Goal: Find specific page/section: Find specific page/section

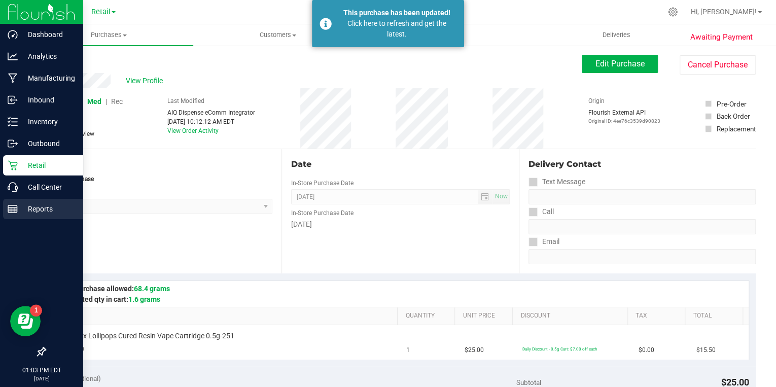
click at [32, 211] on p "Reports" at bounding box center [48, 209] width 61 height 12
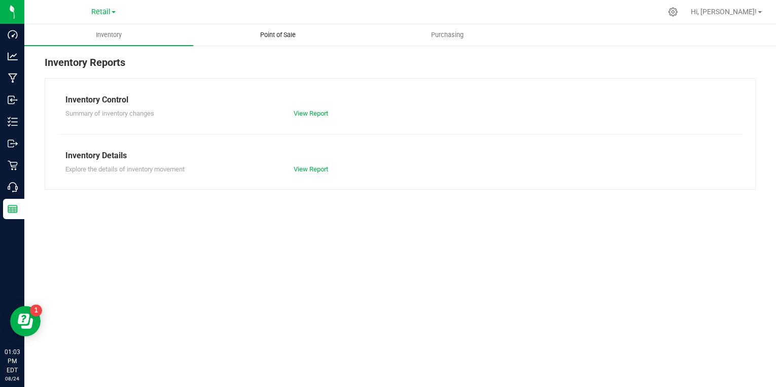
click at [270, 31] on span "Point of Sale" at bounding box center [278, 34] width 63 height 9
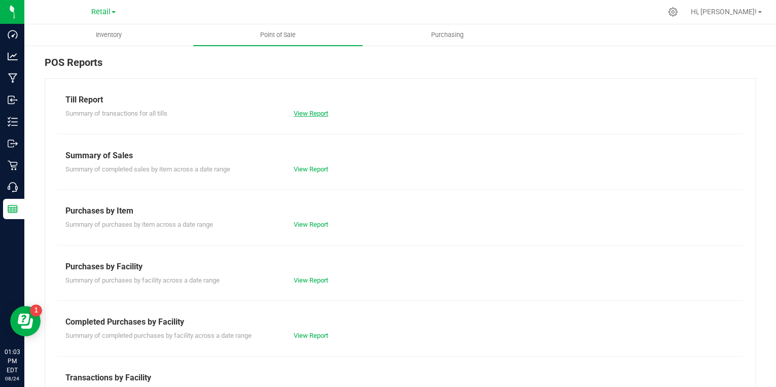
click at [317, 115] on link "View Report" at bounding box center [311, 114] width 34 height 8
